Goal: Obtain resource: Download file/media

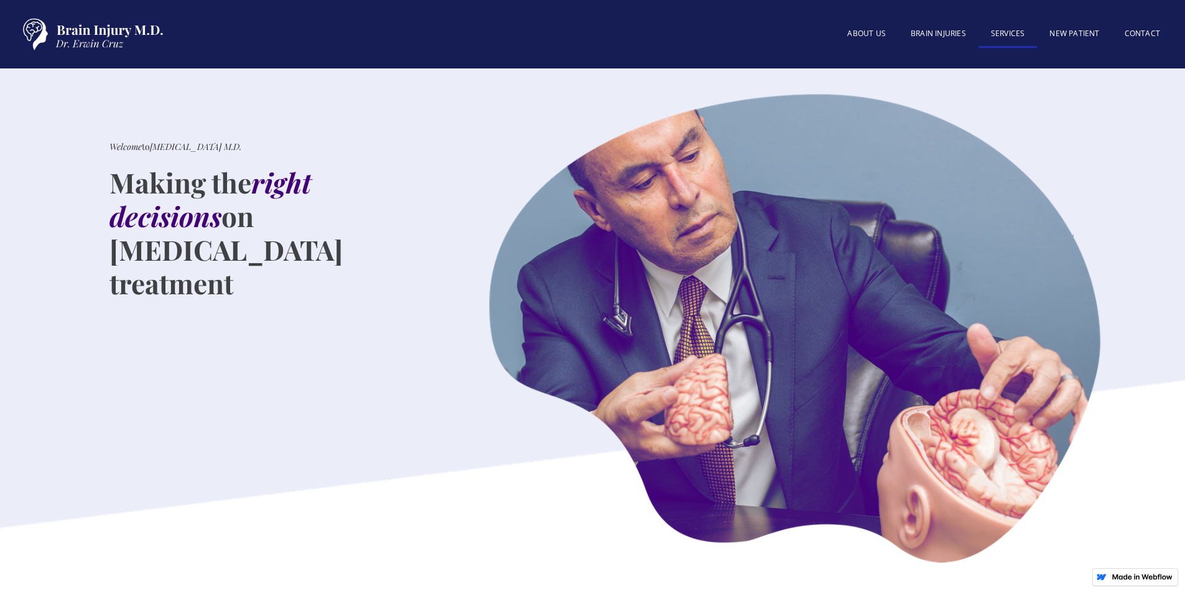
click at [1002, 41] on link "SERVICES" at bounding box center [1007, 34] width 59 height 27
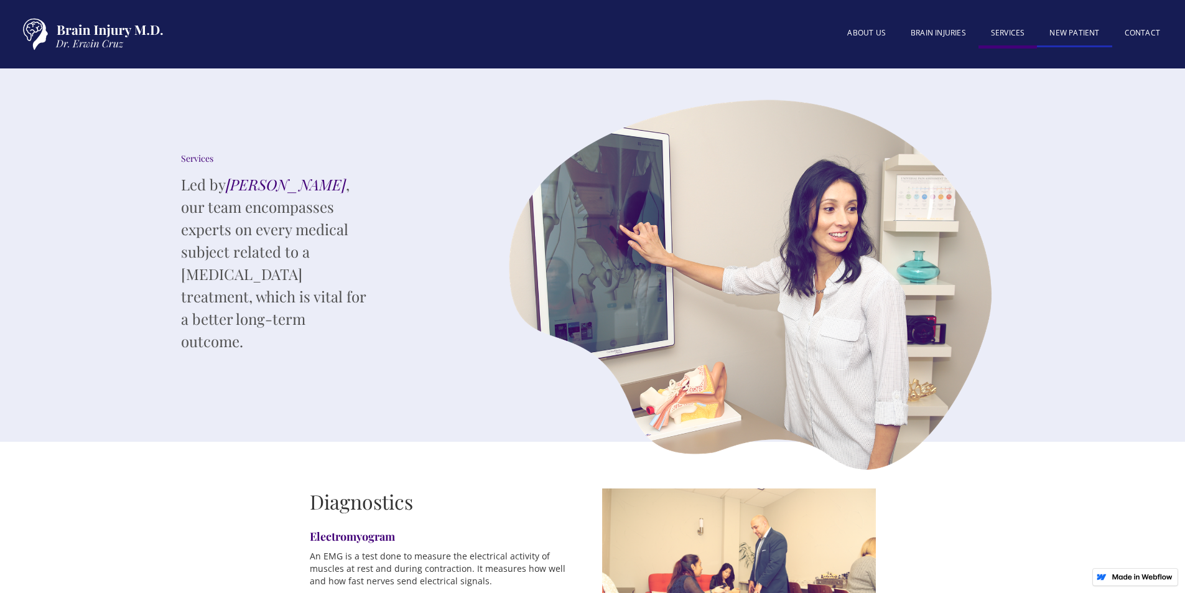
click at [1048, 35] on link "New patient" at bounding box center [1074, 34] width 75 height 27
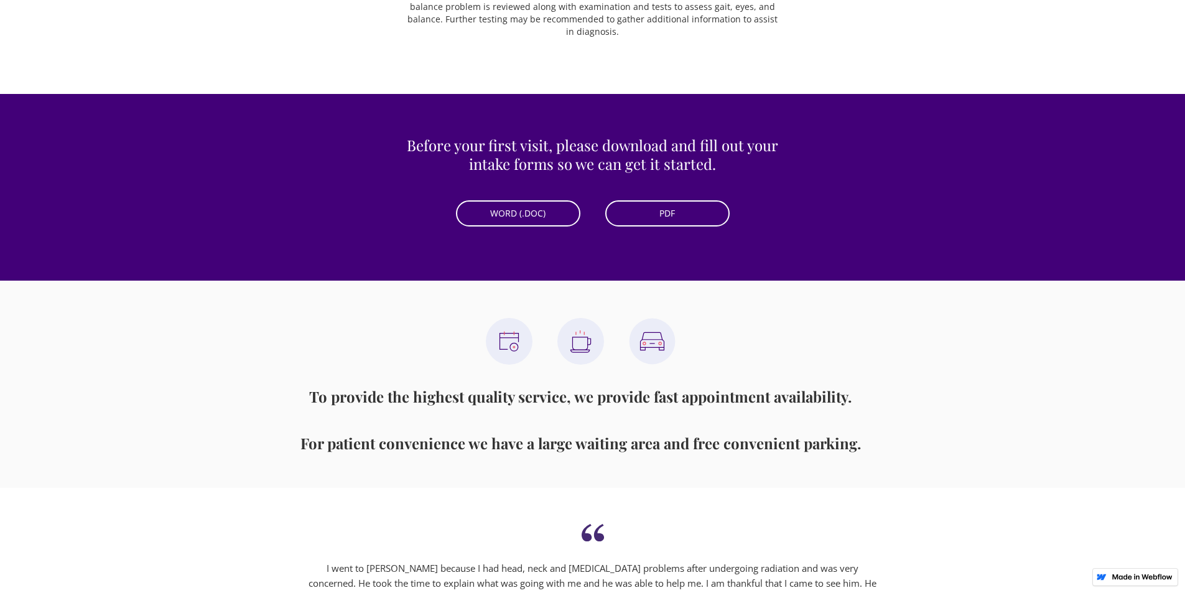
scroll to position [560, 0]
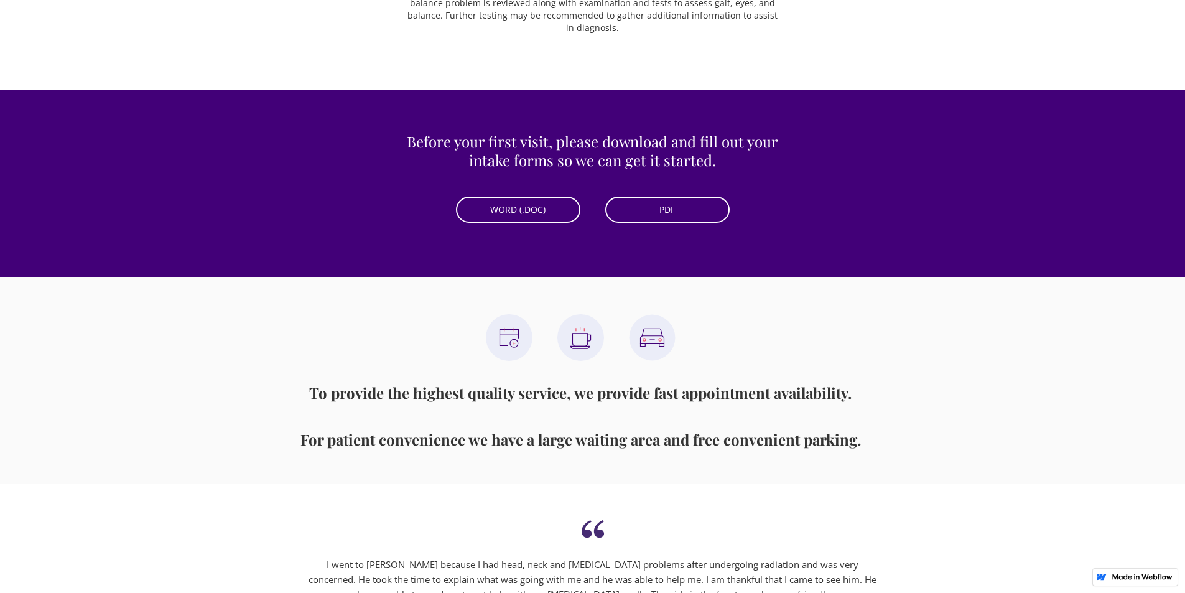
click at [549, 207] on link "WORD (.DOC)" at bounding box center [518, 209] width 124 height 26
click at [669, 205] on link "PDF" at bounding box center [667, 209] width 124 height 26
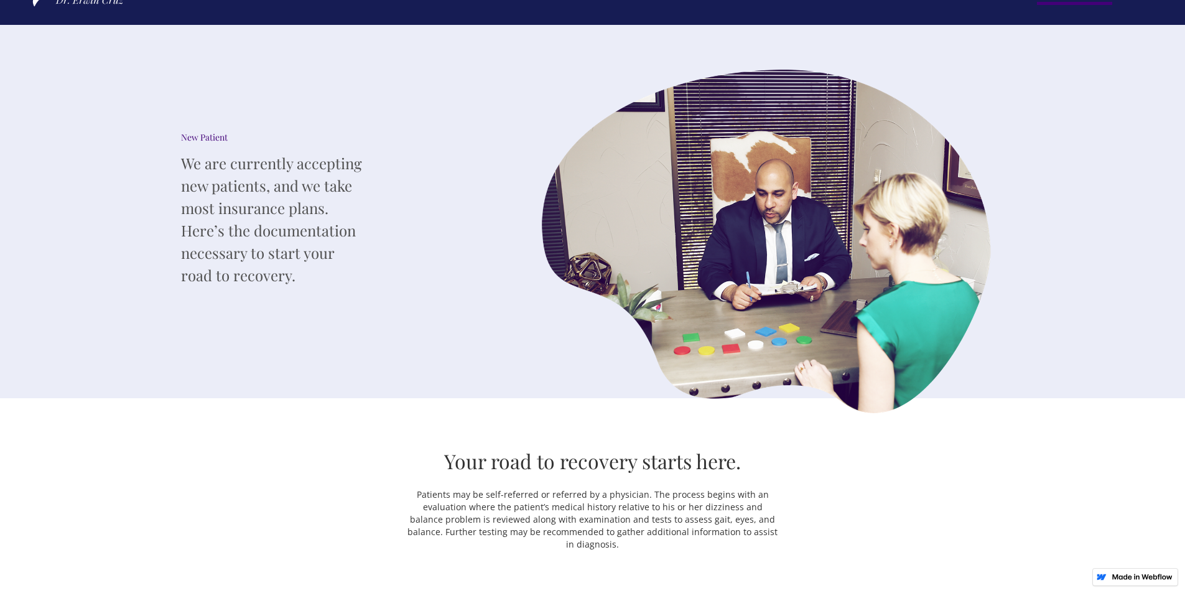
scroll to position [0, 0]
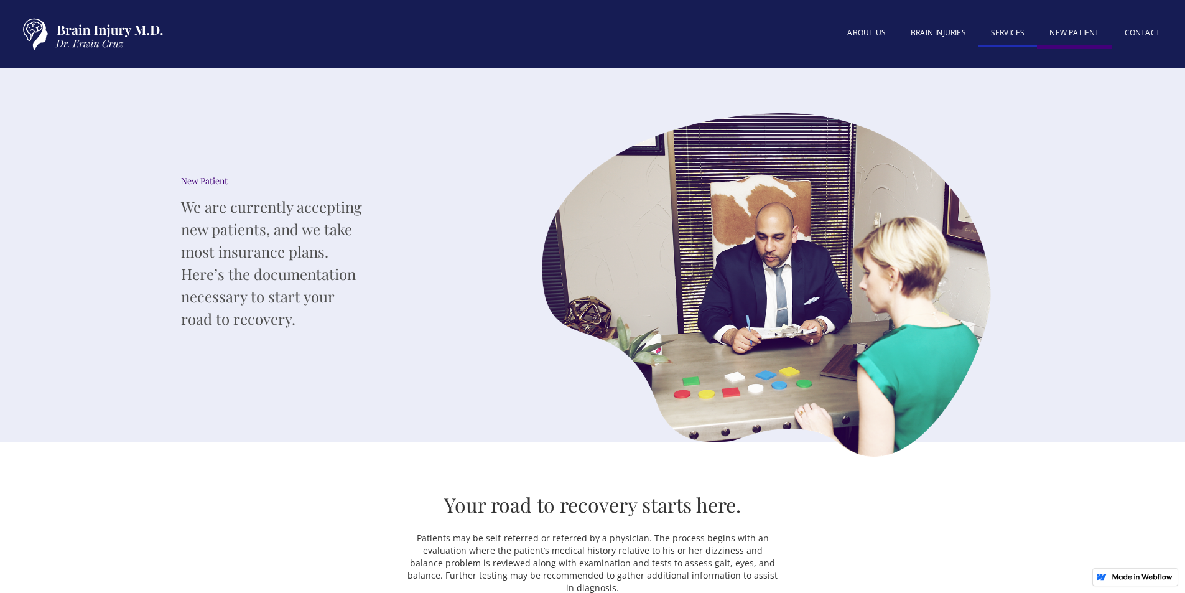
click at [1014, 42] on link "SERVICES" at bounding box center [1007, 34] width 59 height 27
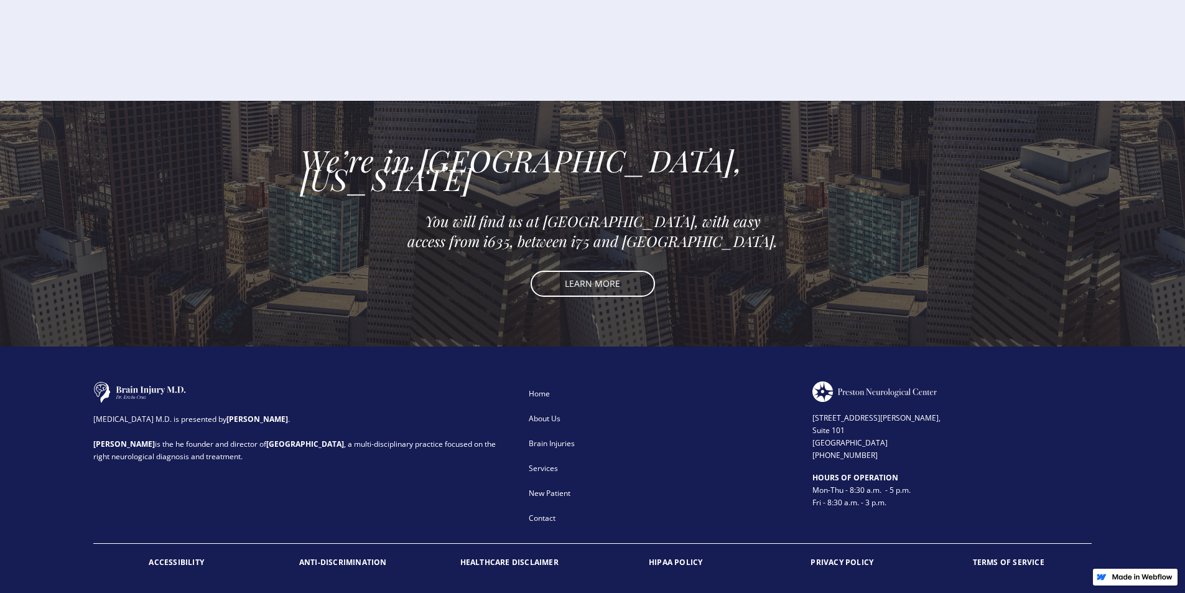
scroll to position [1908, 0]
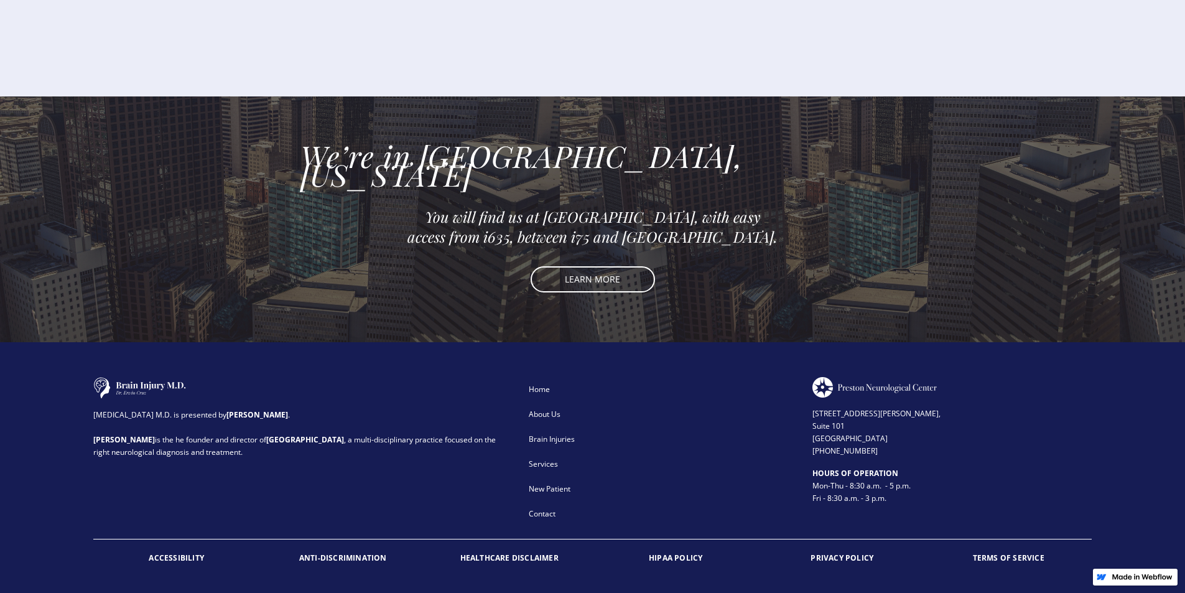
click at [291, 434] on strong "[GEOGRAPHIC_DATA]" at bounding box center [305, 439] width 78 height 11
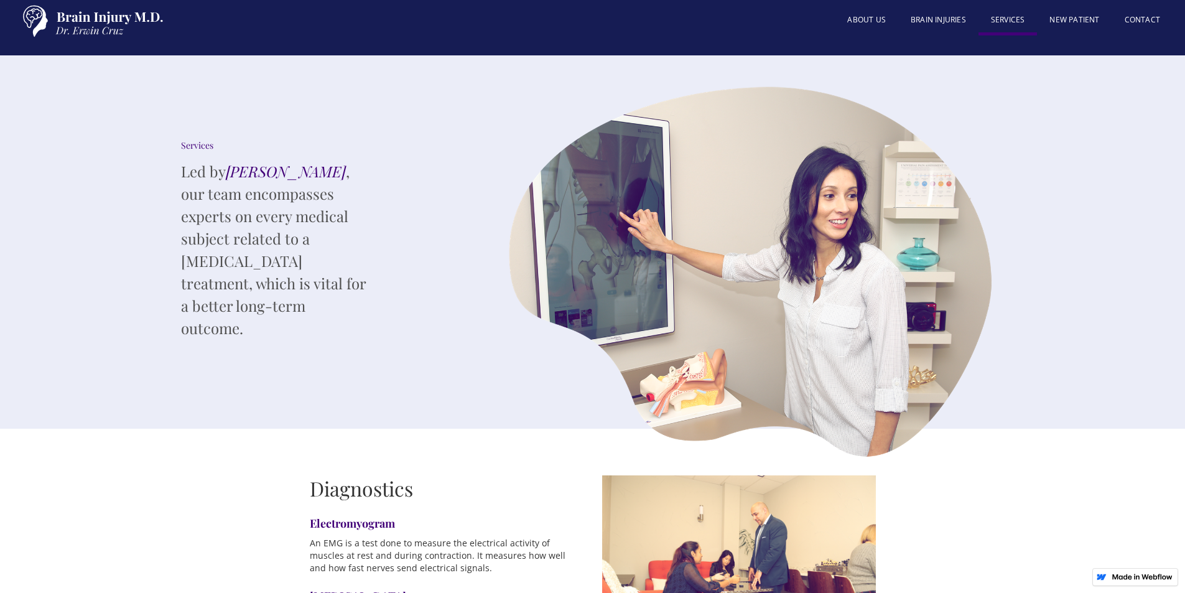
scroll to position [0, 0]
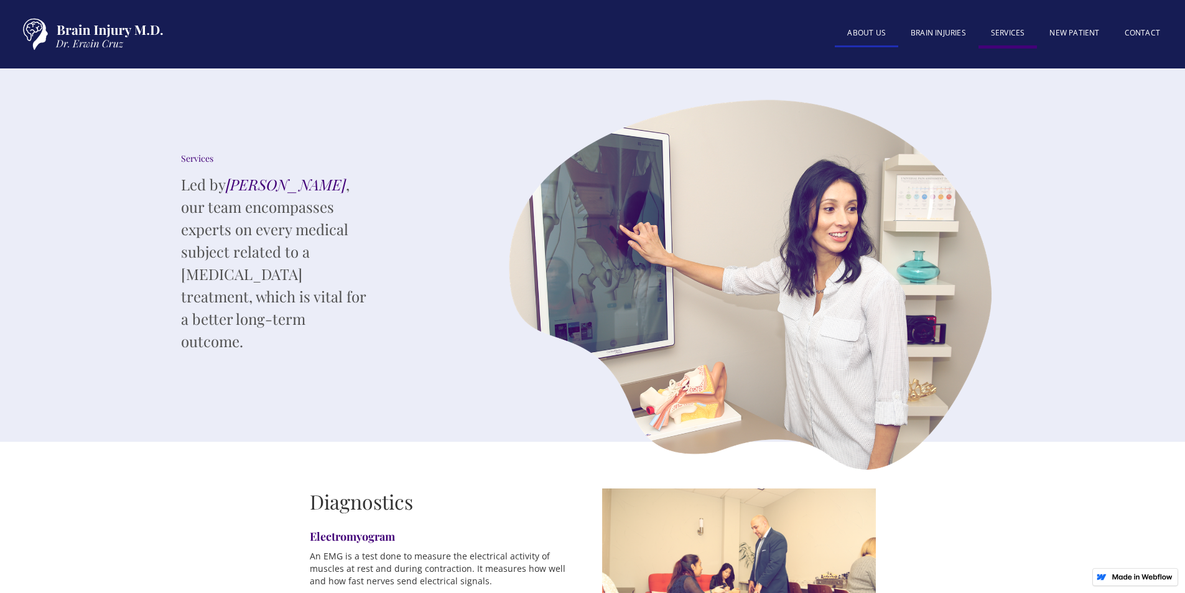
click at [866, 40] on link "About US" at bounding box center [865, 34] width 63 height 27
